Goal: Information Seeking & Learning: Learn about a topic

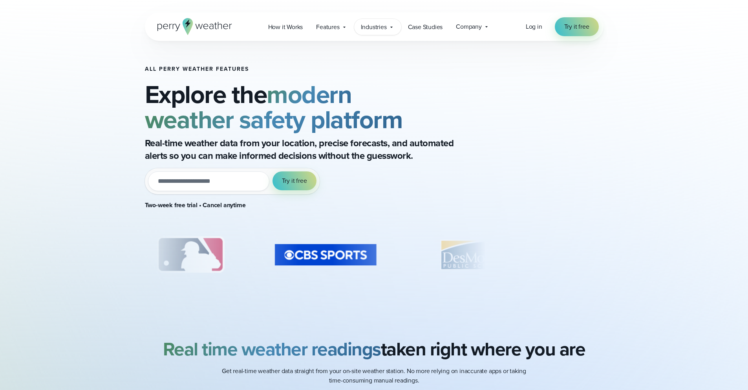
click at [376, 29] on span "Industries" at bounding box center [374, 26] width 26 height 9
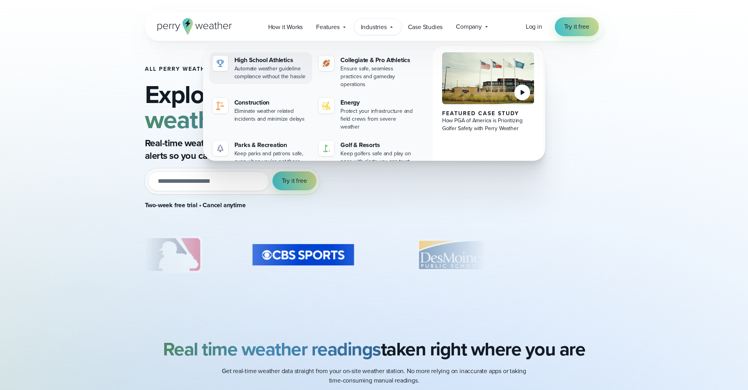
click at [271, 63] on div "High School Athletics" at bounding box center [271, 59] width 75 height 9
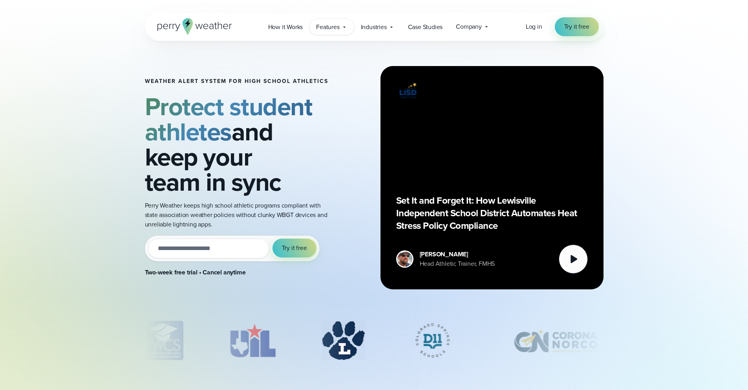
click at [324, 29] on span "Features" at bounding box center [327, 26] width 23 height 9
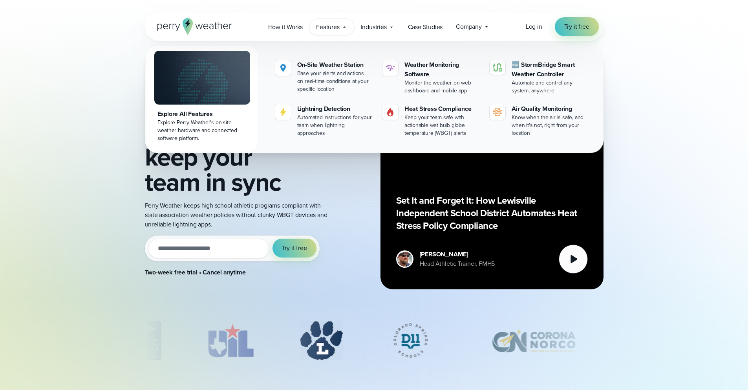
click at [210, 88] on img at bounding box center [202, 78] width 96 height 54
